Goal: Check status: Check status

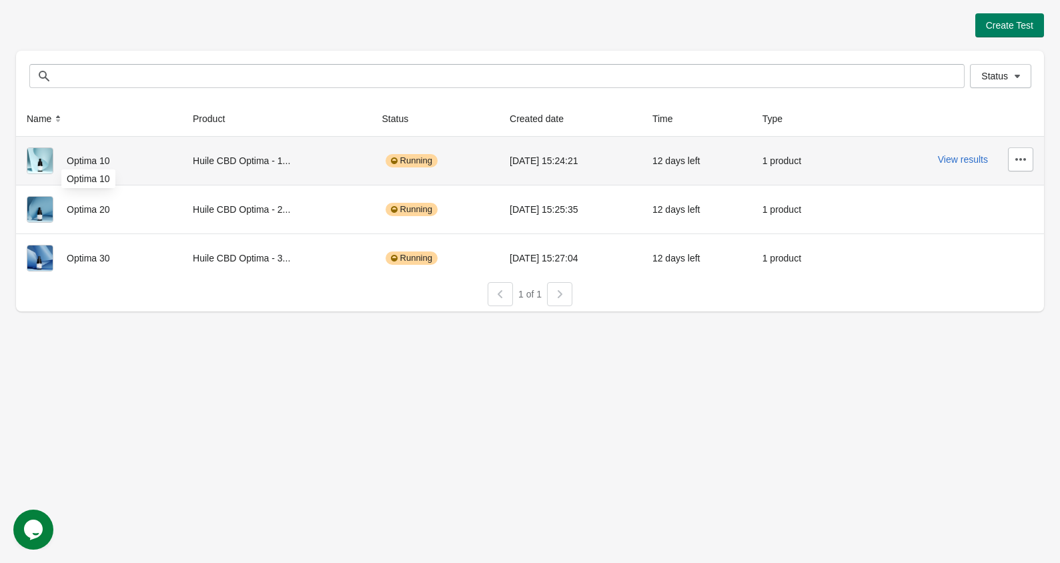
click at [99, 164] on span "Optima 10" at bounding box center [88, 161] width 43 height 11
click at [980, 159] on button "View results" at bounding box center [963, 159] width 50 height 11
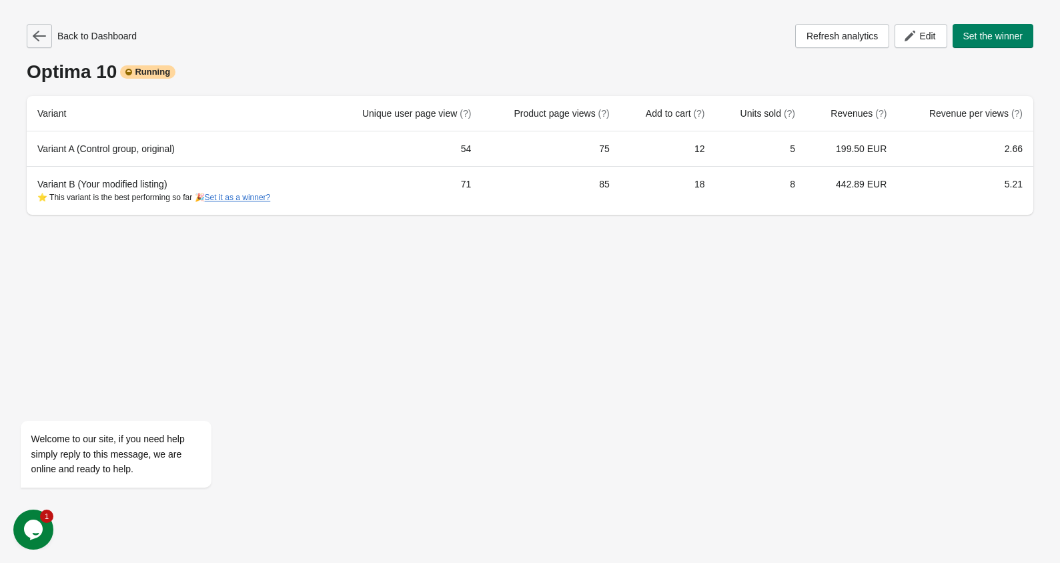
click at [43, 41] on icon "button" at bounding box center [39, 35] width 13 height 13
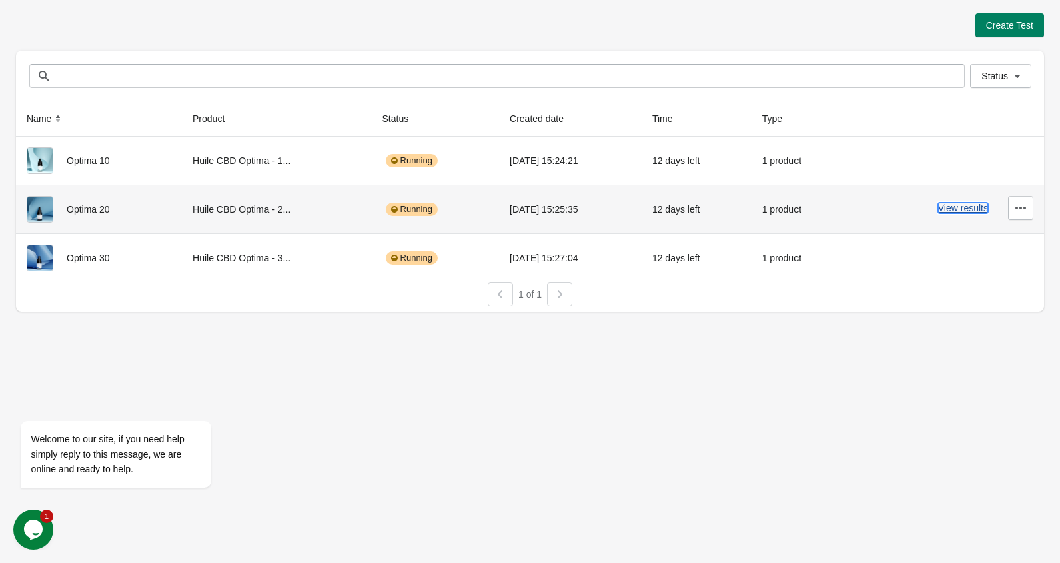
click at [976, 208] on button "View results" at bounding box center [963, 208] width 50 height 11
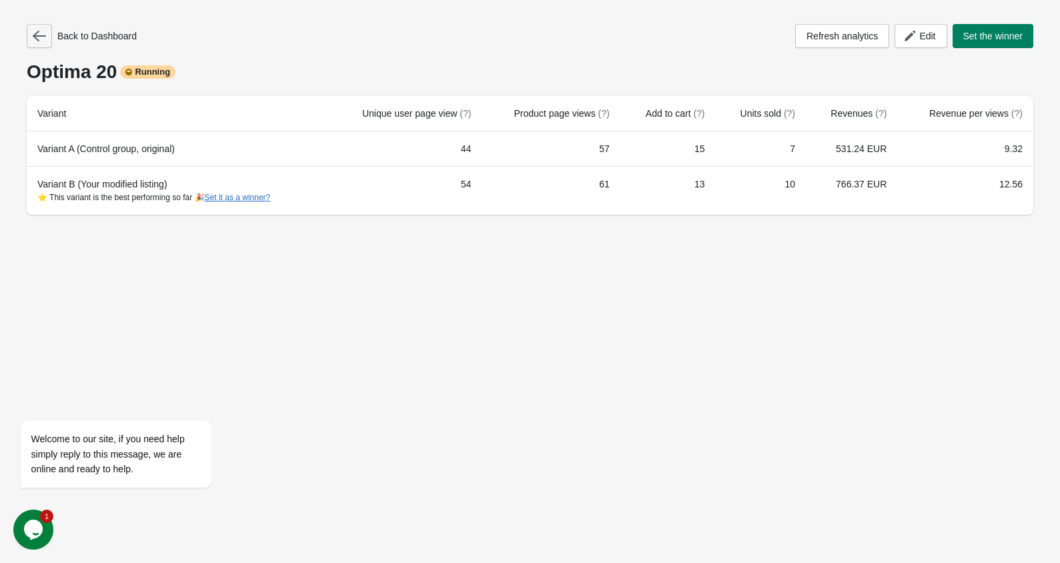
click at [30, 29] on button "button" at bounding box center [39, 36] width 25 height 24
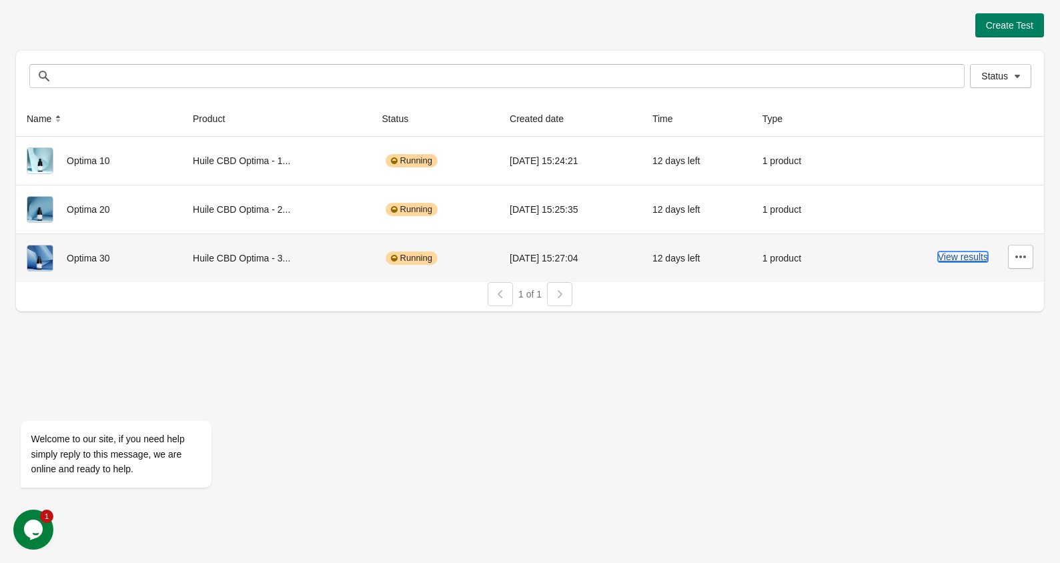
click at [960, 256] on button "View results" at bounding box center [963, 257] width 50 height 11
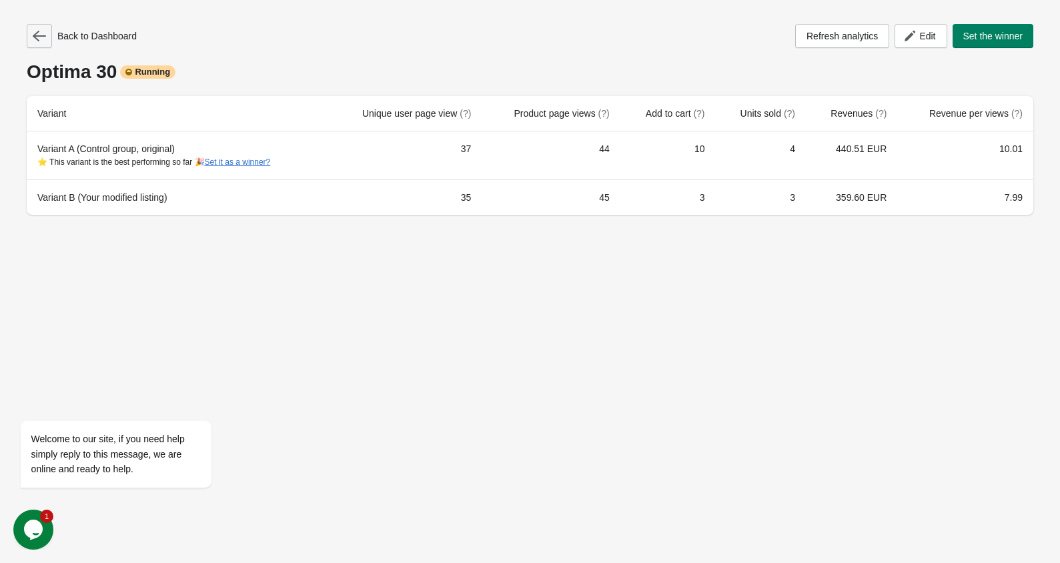
click at [36, 34] on icon "button" at bounding box center [39, 35] width 13 height 13
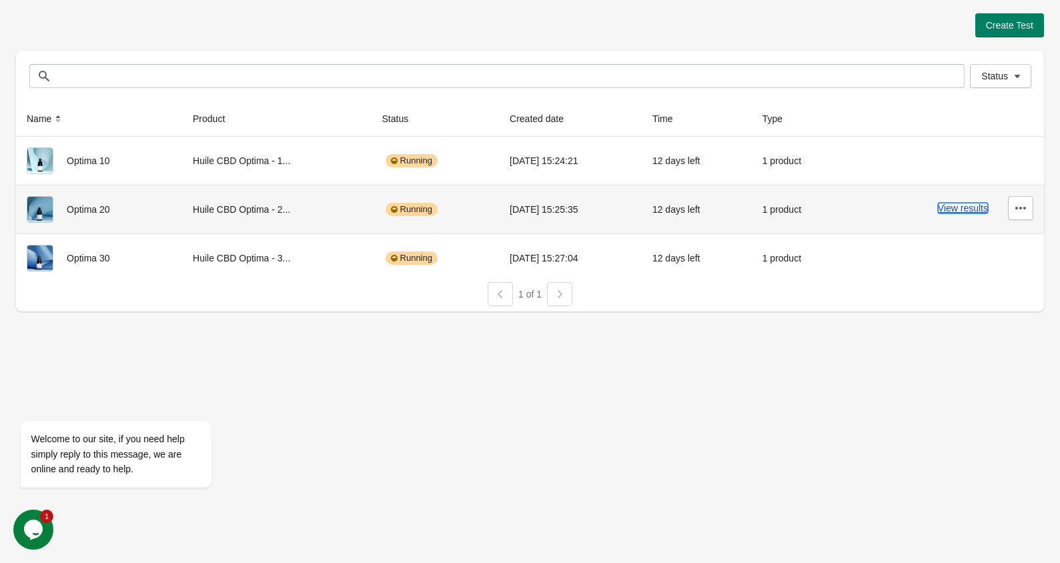
click at [977, 211] on button "View results" at bounding box center [963, 208] width 50 height 11
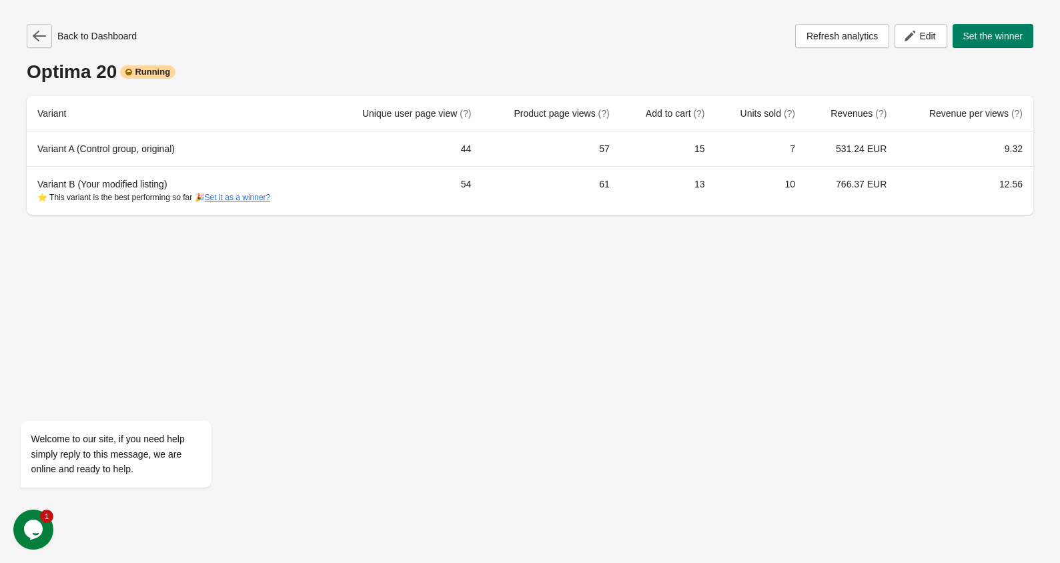
click at [29, 35] on button "button" at bounding box center [39, 36] width 25 height 24
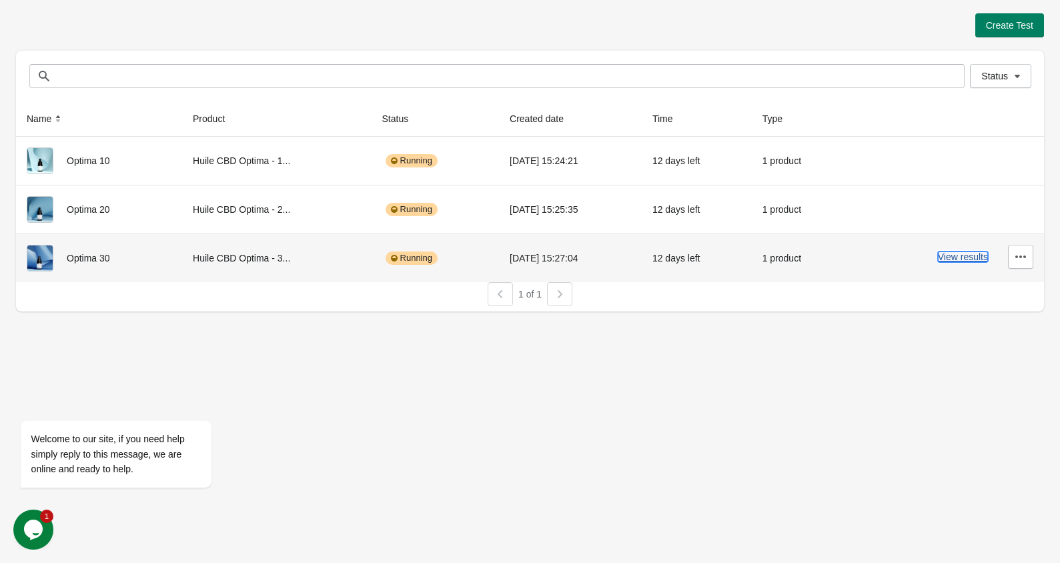
click at [951, 252] on button "View results" at bounding box center [963, 257] width 50 height 11
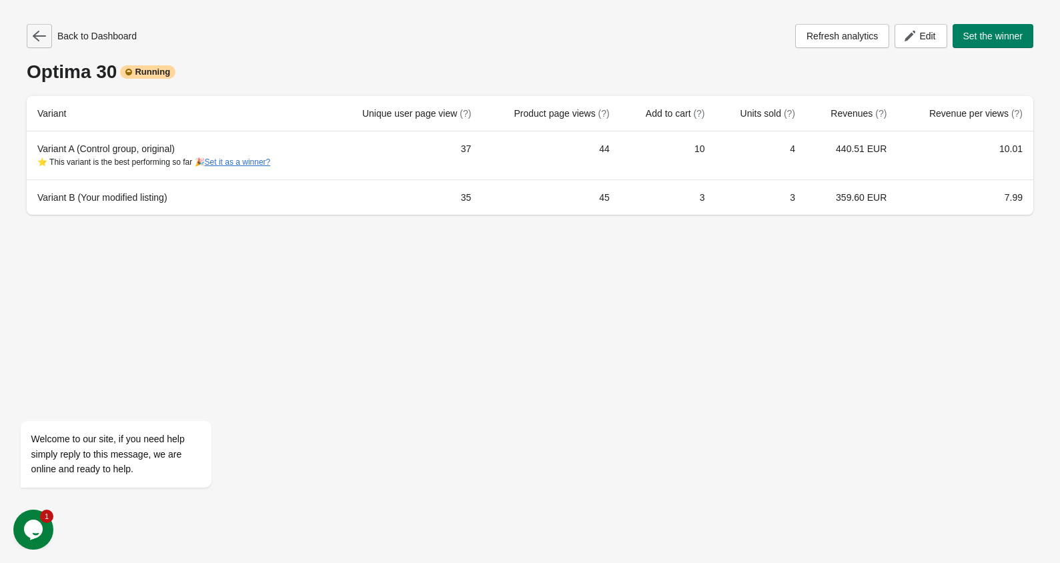
click at [39, 43] on button "button" at bounding box center [39, 36] width 25 height 24
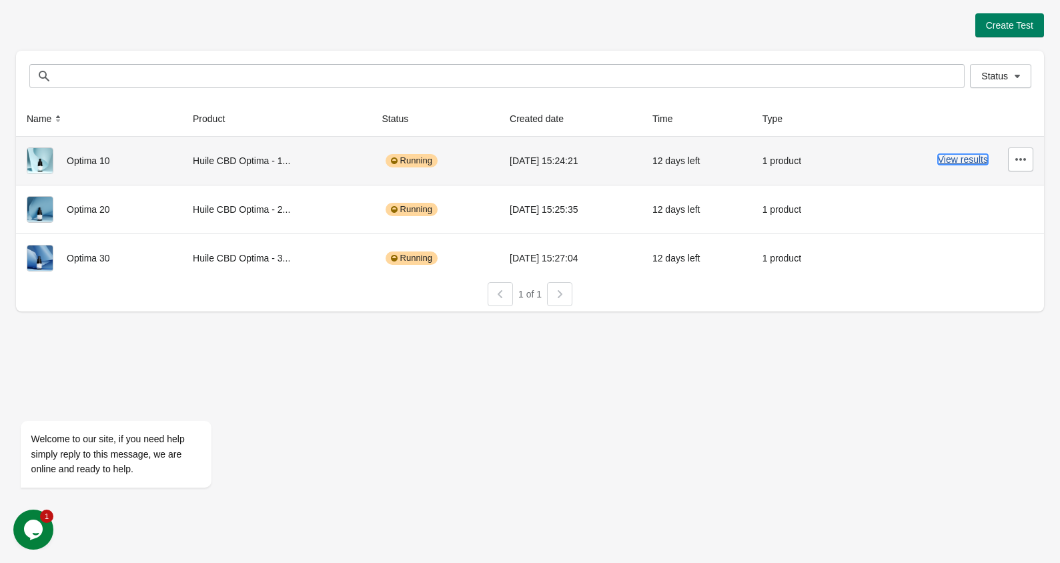
click at [962, 164] on button "View results" at bounding box center [963, 159] width 50 height 11
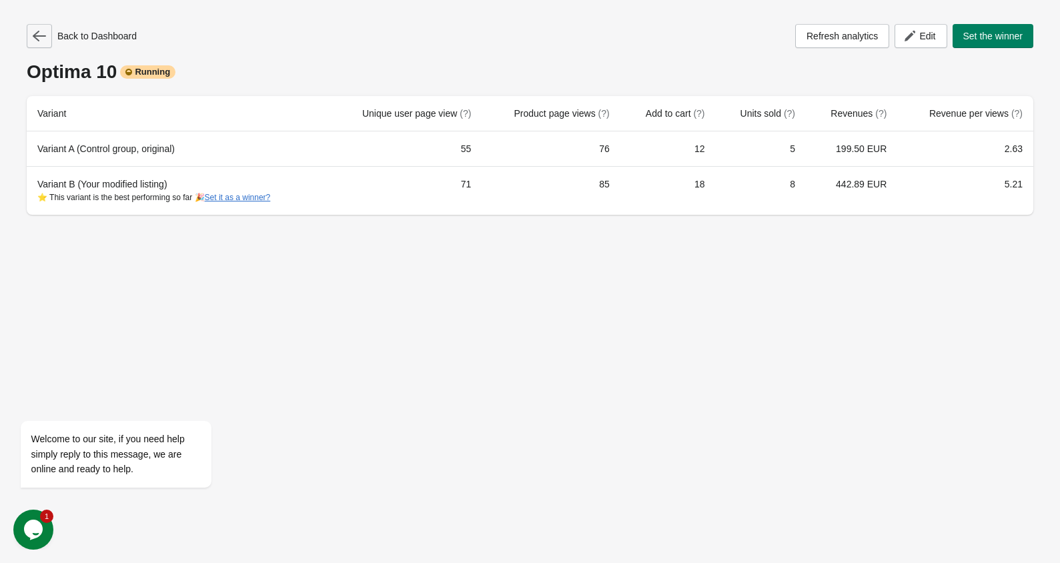
click at [29, 36] on button "button" at bounding box center [39, 36] width 25 height 24
